Goal: Information Seeking & Learning: Learn about a topic

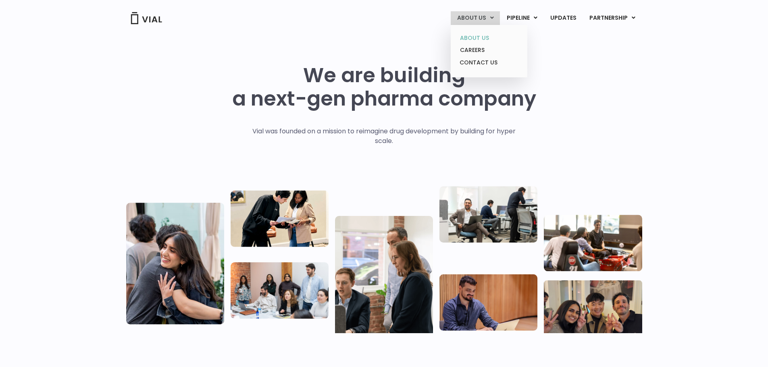
click at [484, 35] on link "ABOUT US" at bounding box center [489, 38] width 71 height 13
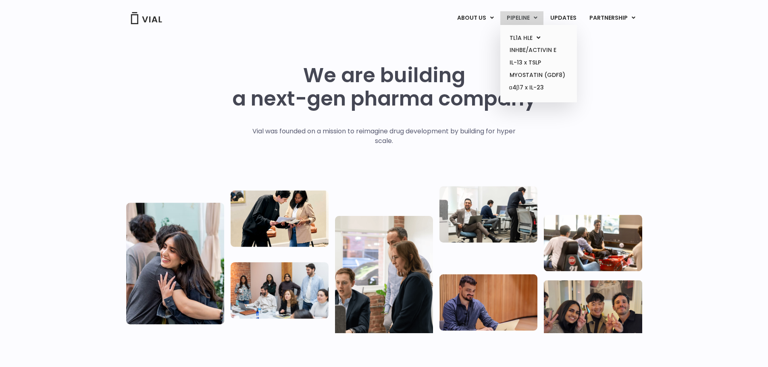
click at [526, 17] on link "PIPELINE" at bounding box center [522, 18] width 43 height 14
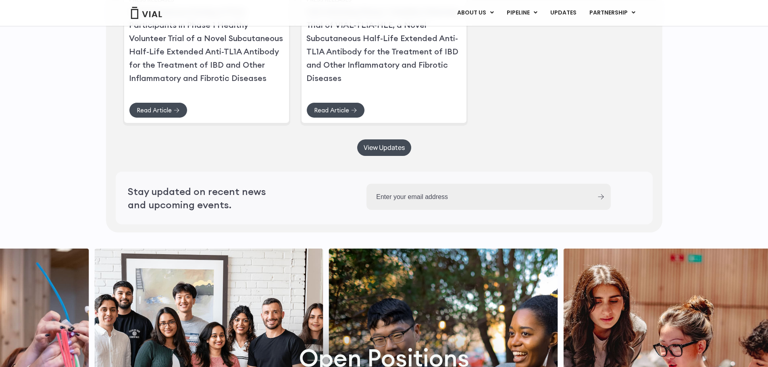
scroll to position [2006, 0]
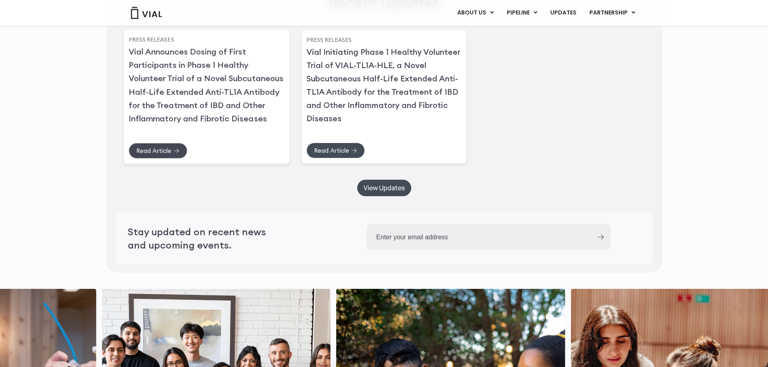
click at [165, 154] on span "Read Article" at bounding box center [153, 151] width 35 height 6
